Goal: Information Seeking & Learning: Learn about a topic

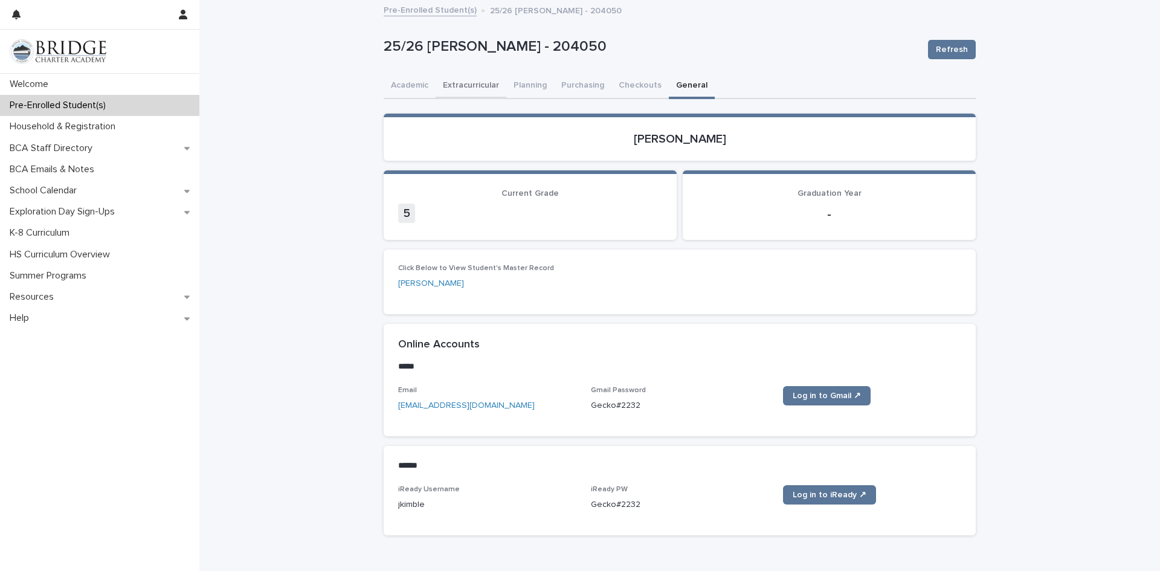
click at [477, 86] on button "Extracurricular" at bounding box center [470, 86] width 71 height 25
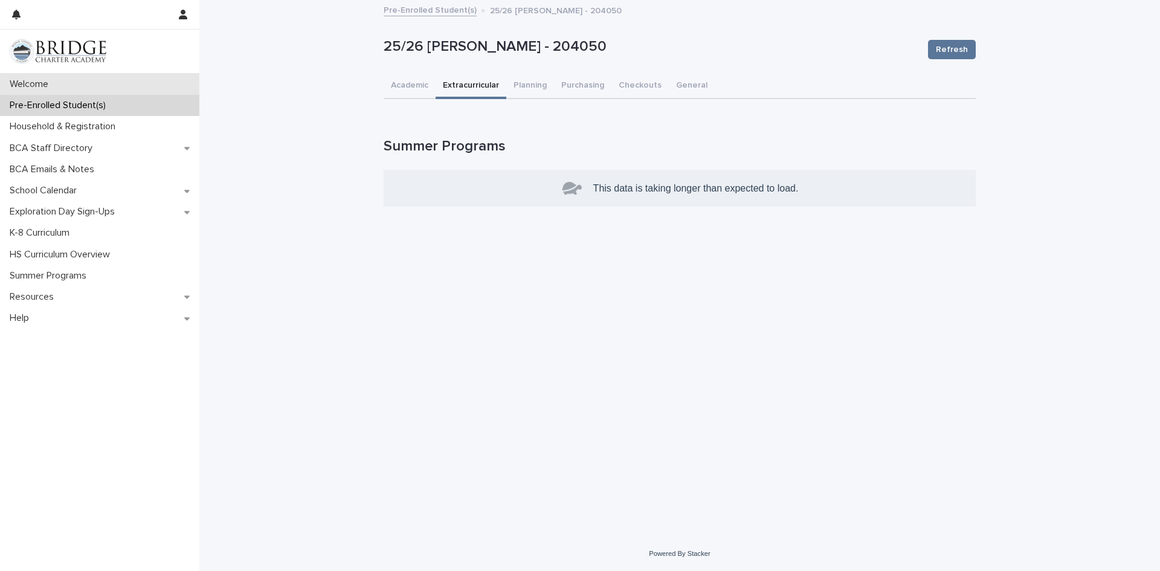
click at [34, 83] on p "Welcome" at bounding box center [31, 84] width 53 height 11
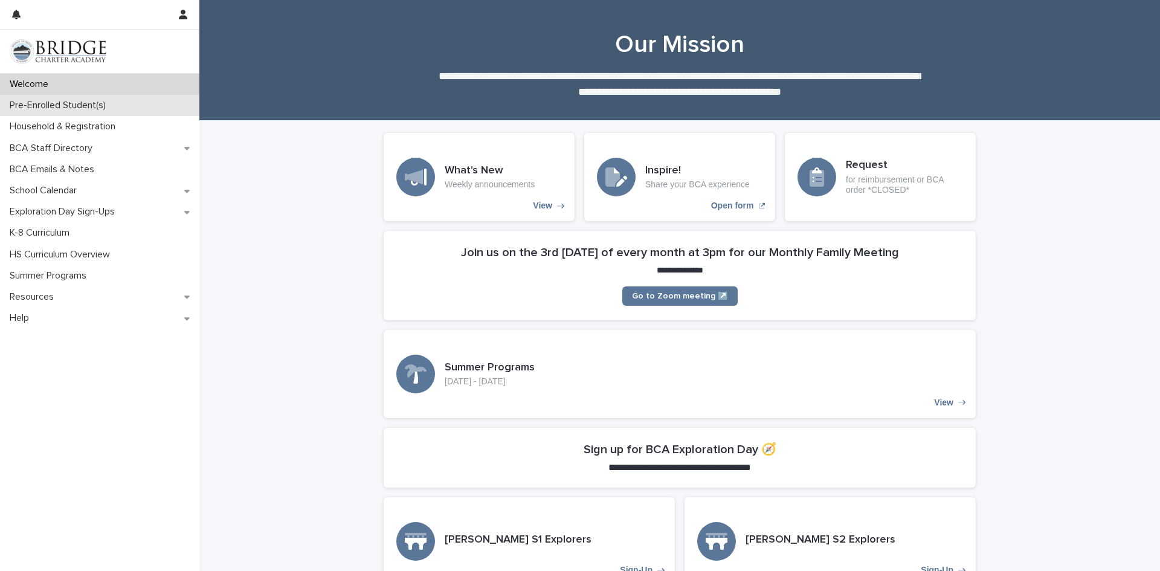
click at [89, 108] on p "Pre-Enrolled Student(s)" at bounding box center [60, 105] width 111 height 11
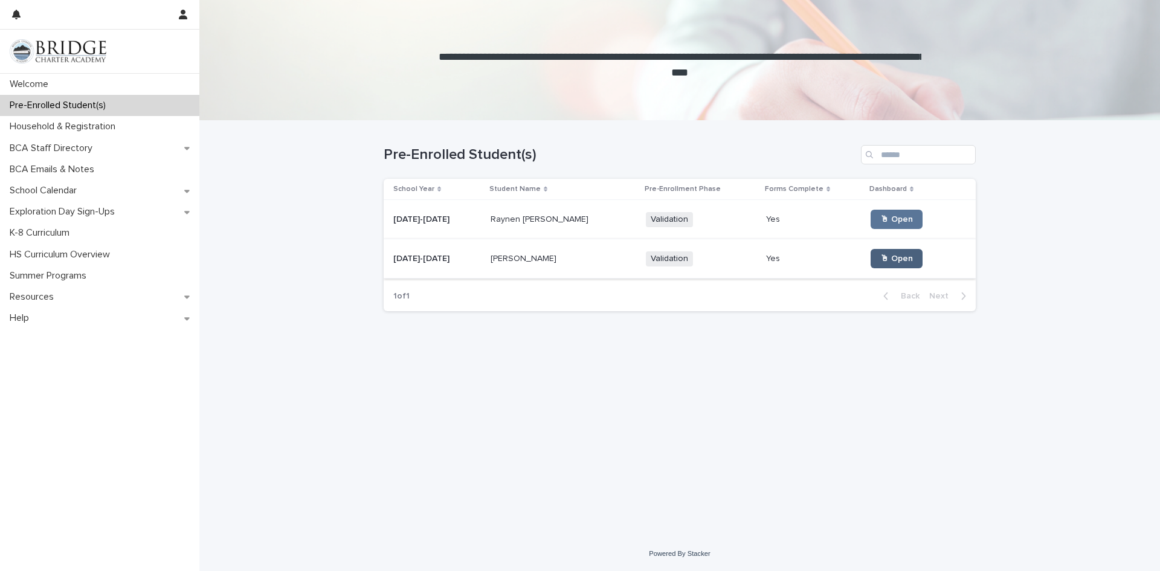
click at [880, 259] on span "🖱 Open" at bounding box center [896, 258] width 33 height 8
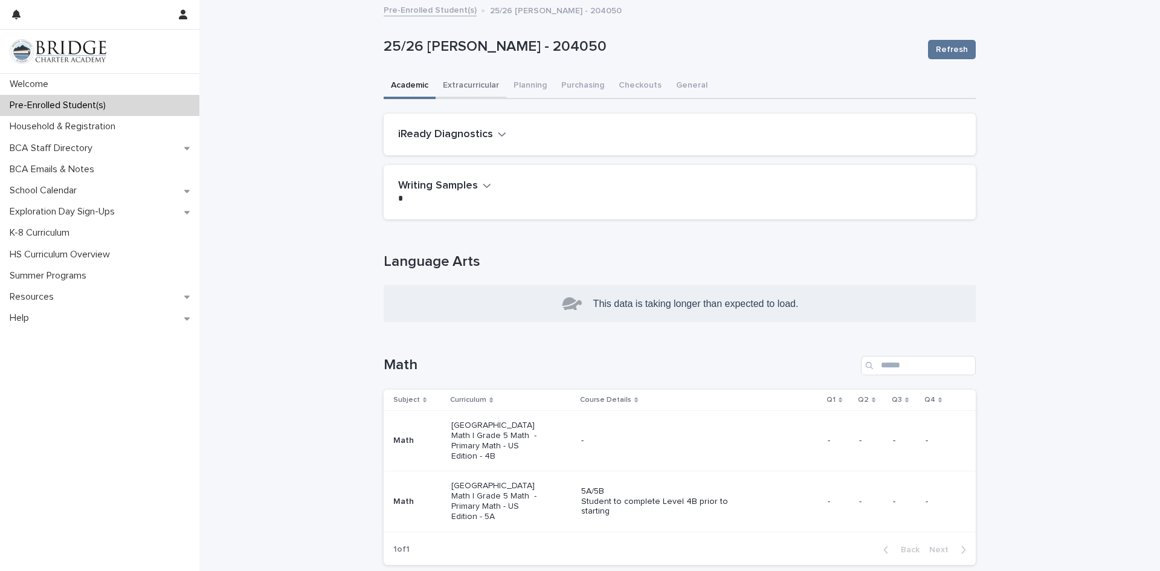
click at [491, 86] on button "Extracurricular" at bounding box center [470, 86] width 71 height 25
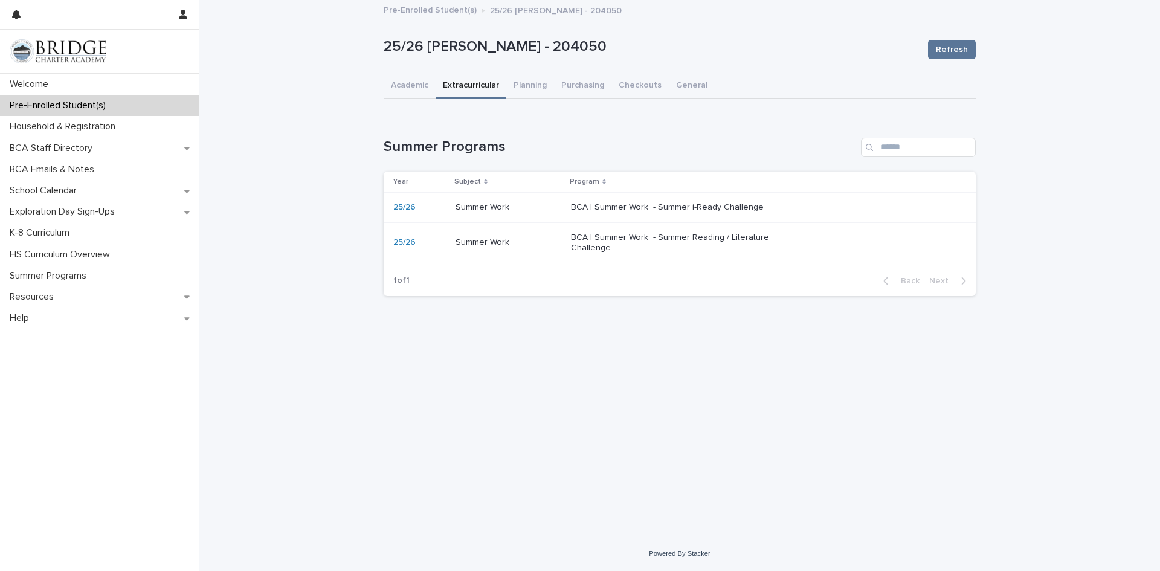
click at [715, 208] on p "BCA | Summer Work - Summer i-Ready Challenge" at bounding box center [671, 207] width 201 height 10
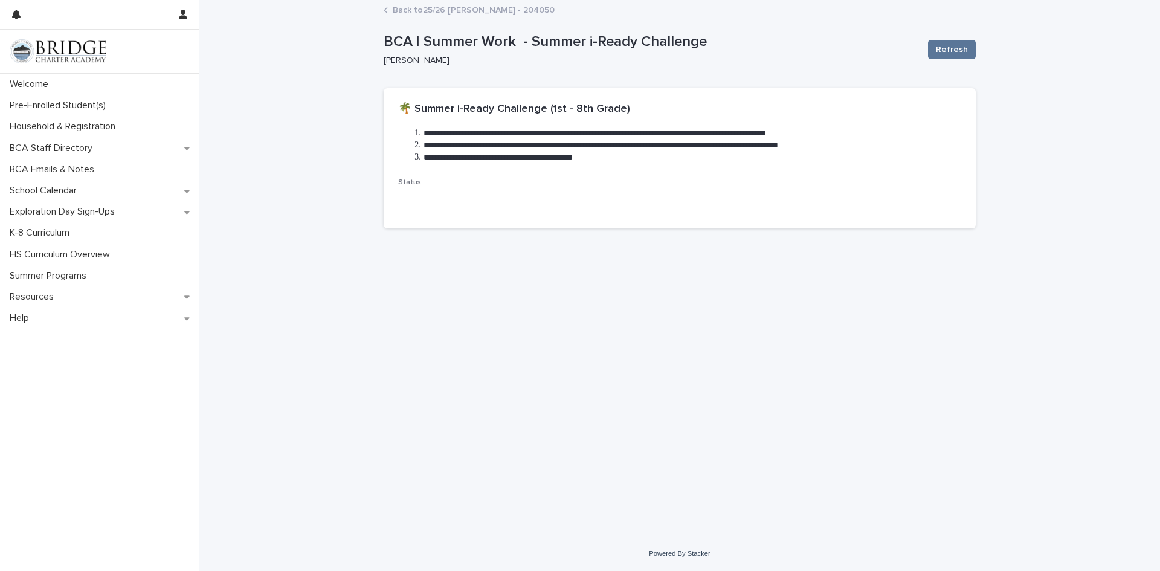
click at [515, 11] on link "Back to 25/26 [PERSON_NAME] - 204050" at bounding box center [474, 9] width 162 height 14
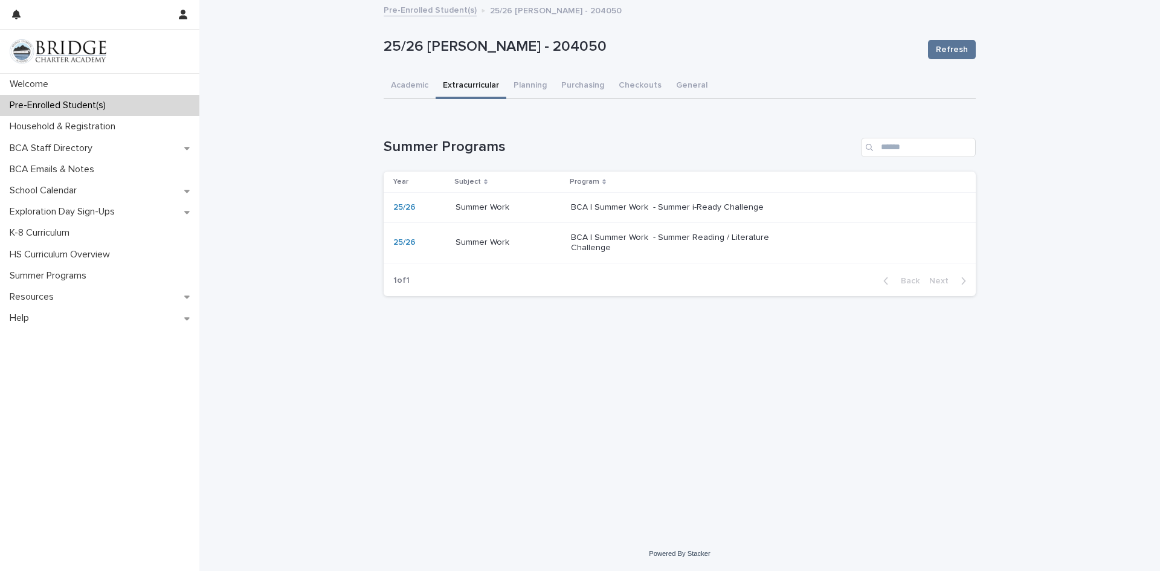
click at [604, 244] on p "BCA | Summer Work - Summer Reading / Literature Challenge" at bounding box center [671, 243] width 201 height 21
